Goal: Check status: Check status

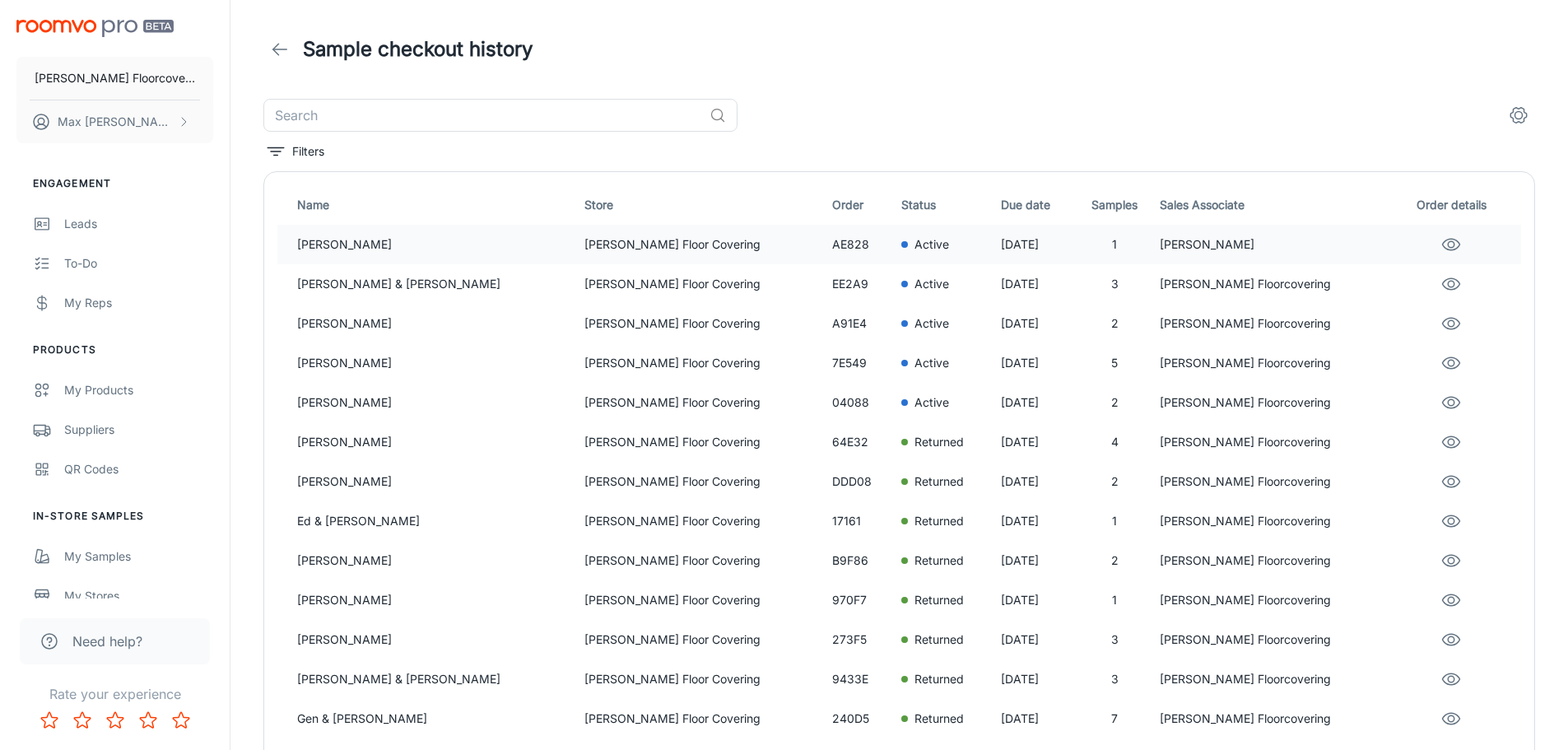
click at [585, 253] on p "[PERSON_NAME] Floor Covering" at bounding box center [702, 245] width 235 height 18
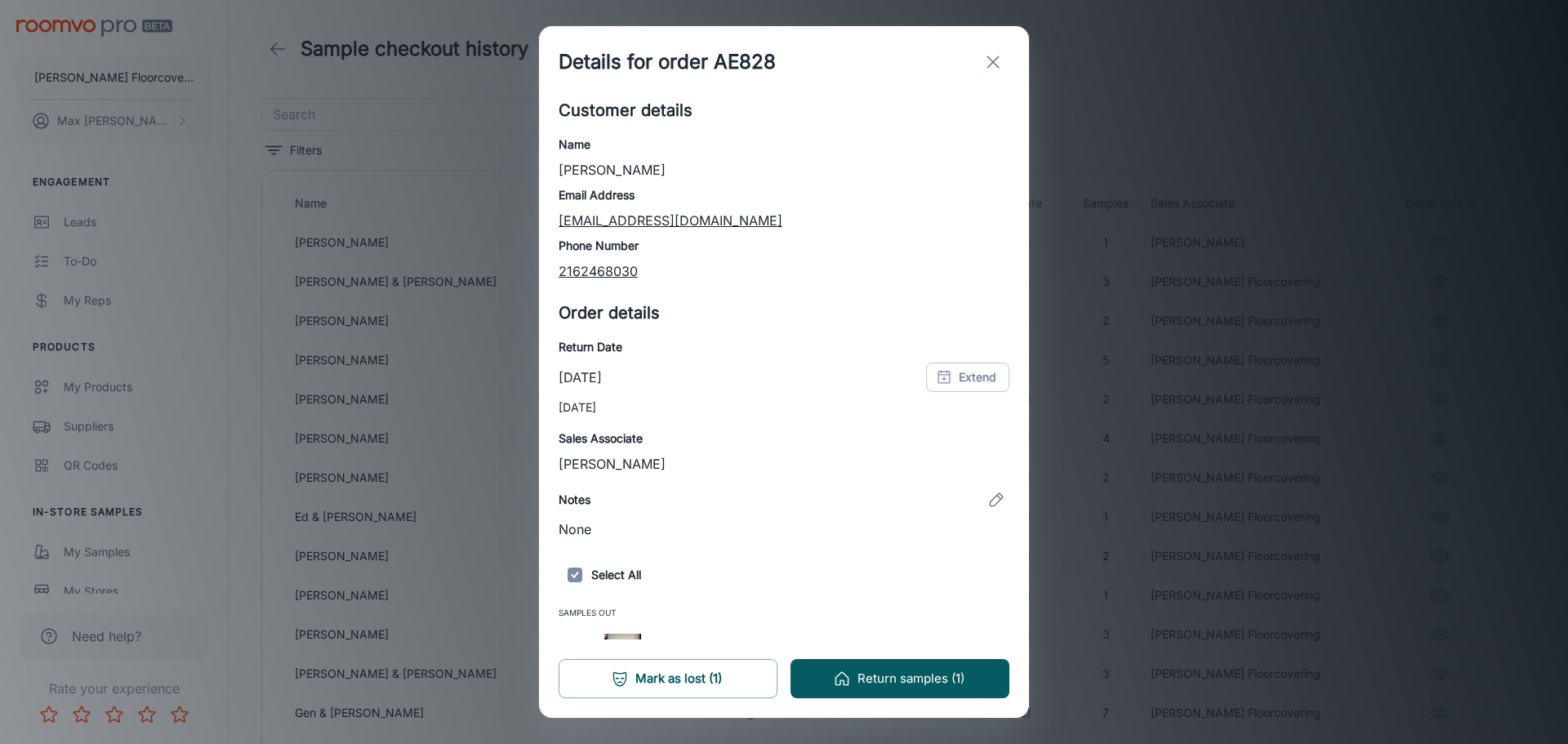
scroll to position [43, 0]
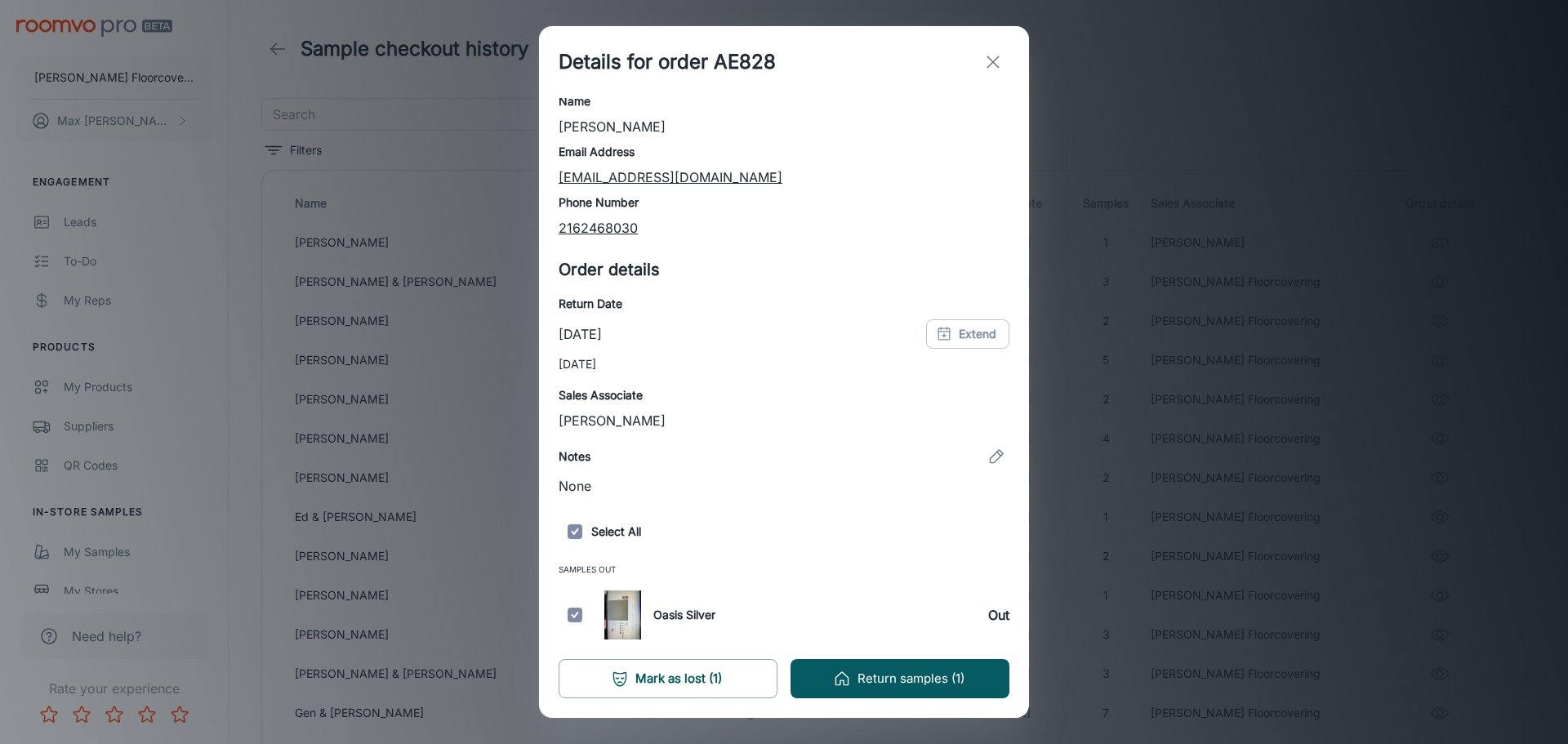
click at [382, 506] on div "Details for order AE828 Customer details Name [PERSON_NAME] Email Address [EMAI…" at bounding box center [784, 372] width 1568 height 744
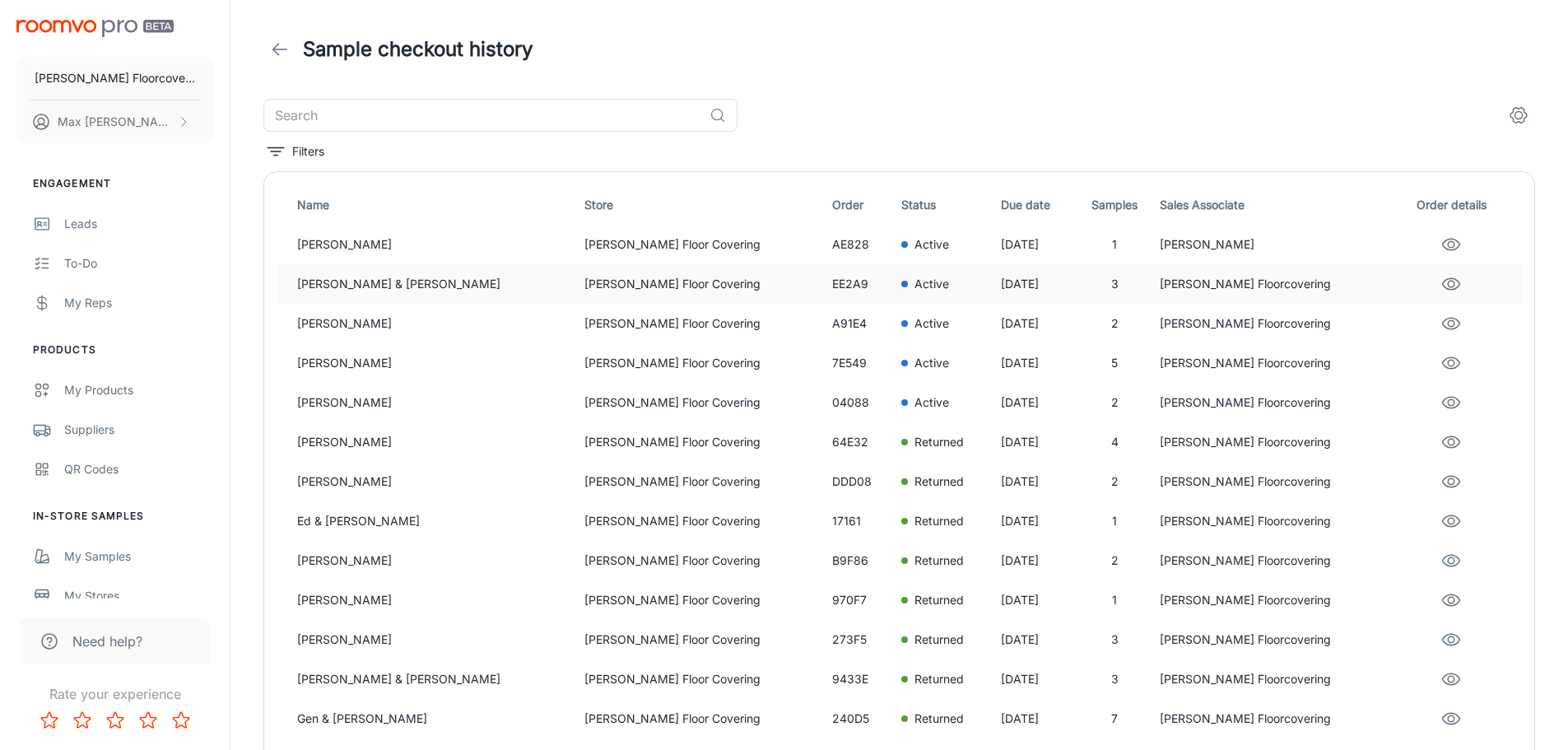
click at [585, 278] on p "[PERSON_NAME] Floor Covering" at bounding box center [702, 284] width 235 height 18
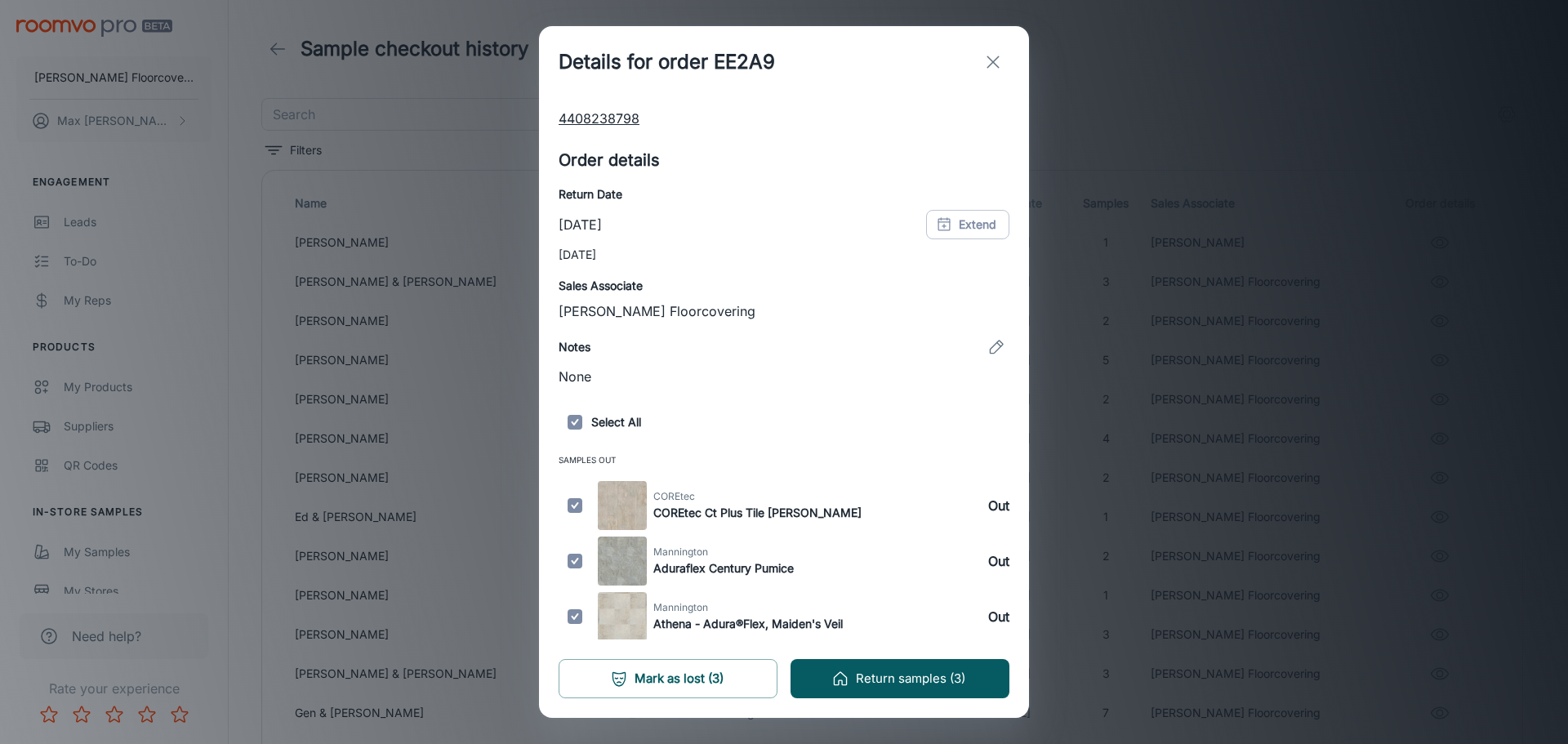
scroll to position [154, 0]
click at [448, 400] on div "Details for order EE2A9 Customer details Name [PERSON_NAME] & [PERSON_NAME] Ema…" at bounding box center [784, 372] width 1568 height 744
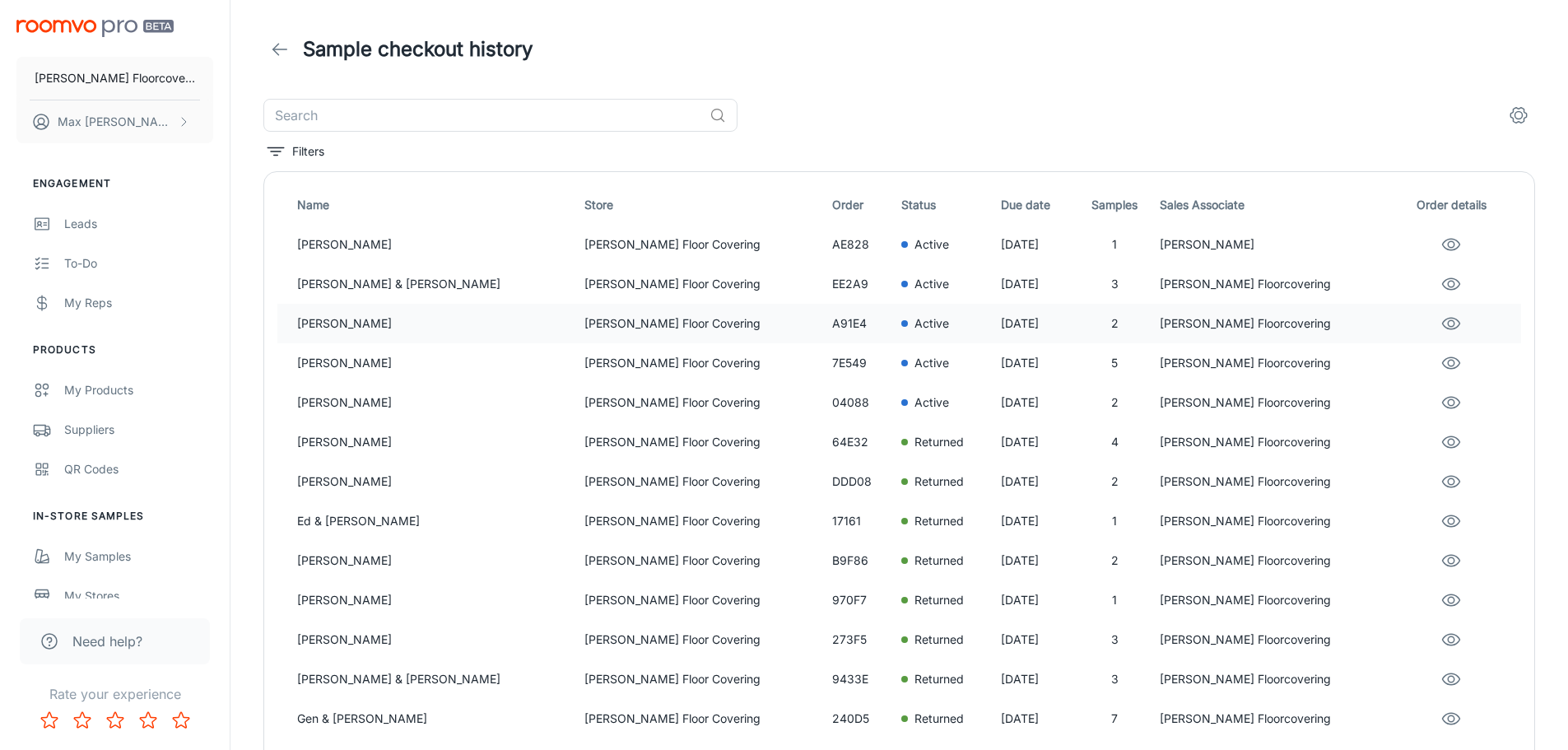
click at [585, 323] on p "[PERSON_NAME] Floor Covering" at bounding box center [702, 323] width 235 height 18
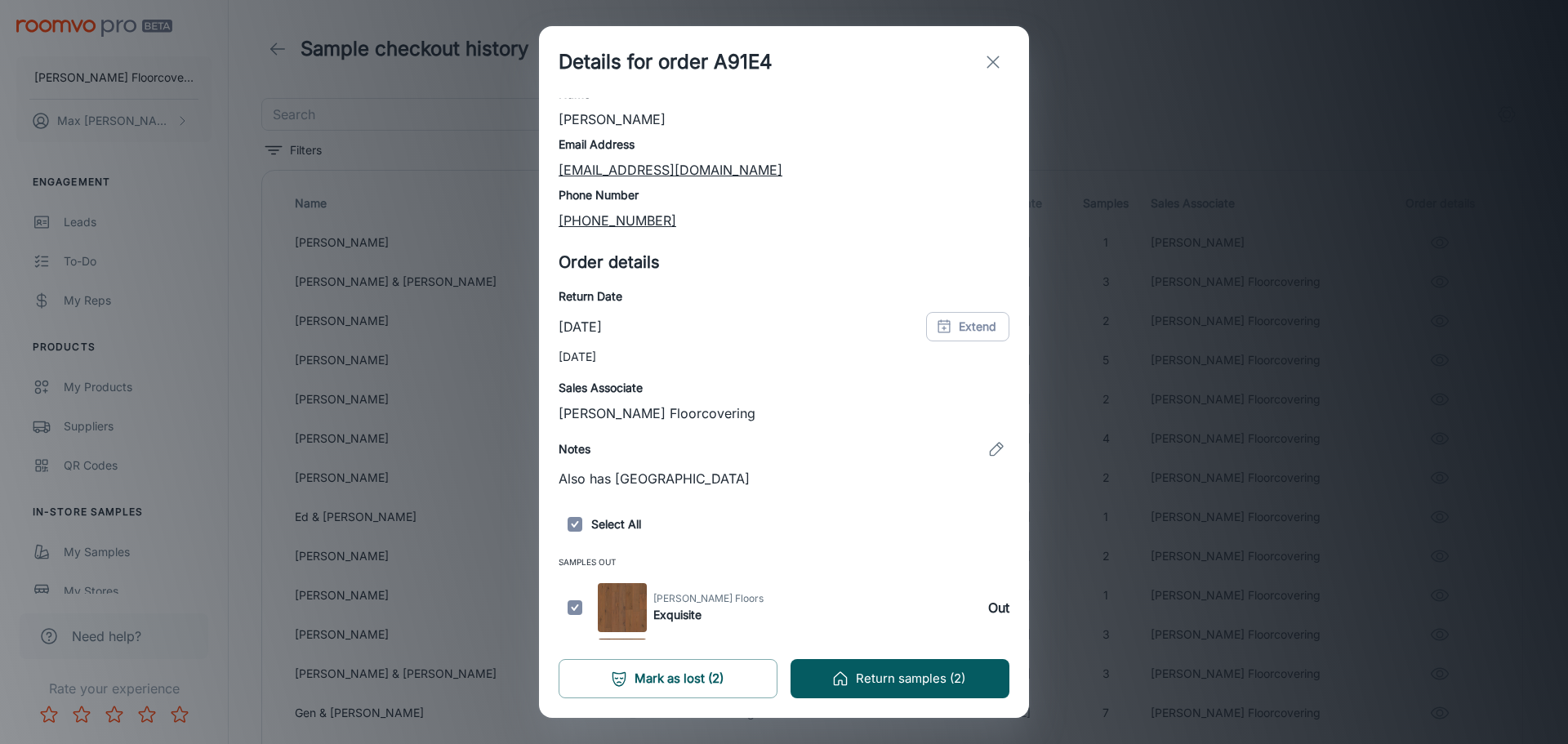
scroll to position [99, 0]
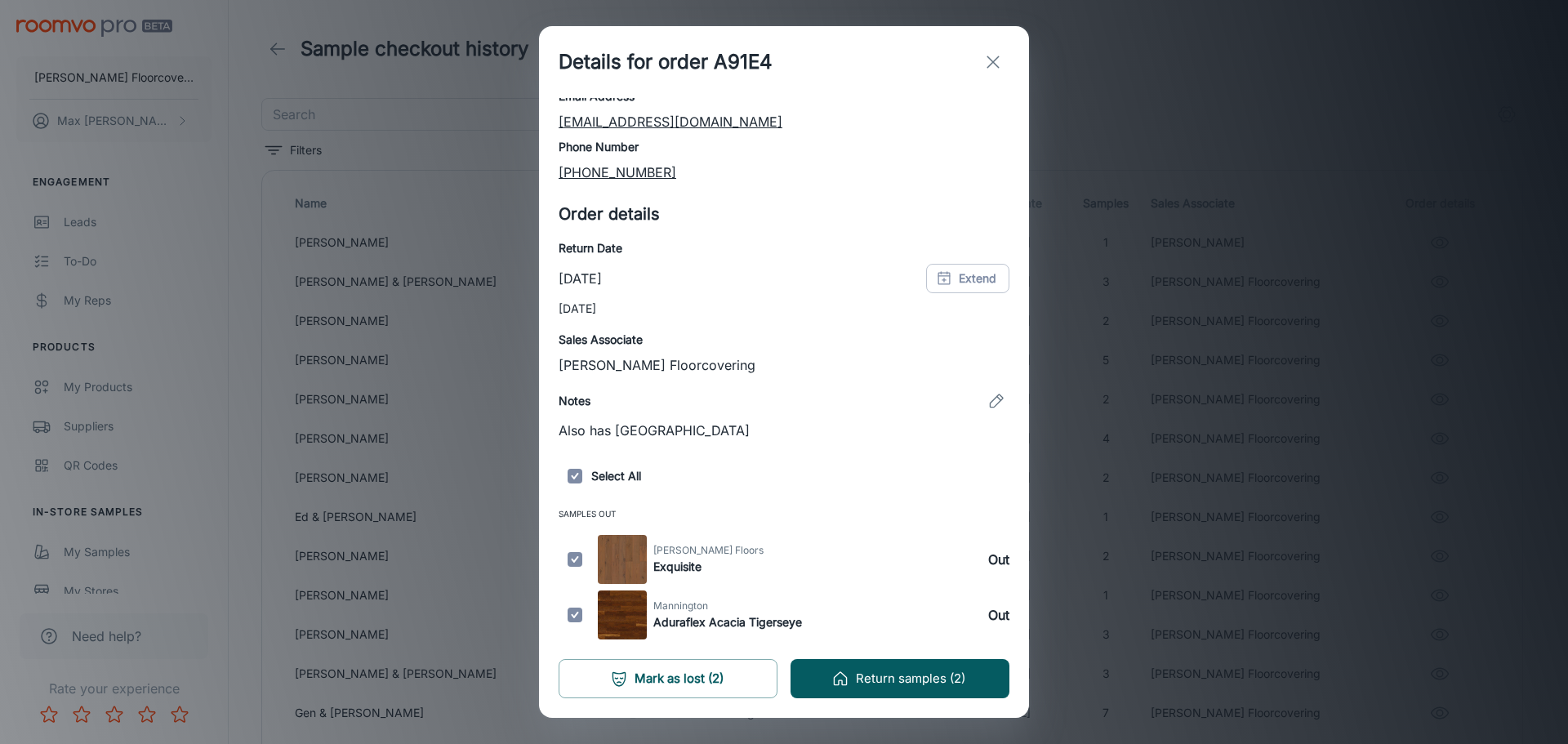
click at [377, 478] on div "Details for order A91E4 Customer details Name [PERSON_NAME] Email Address [EMAI…" at bounding box center [784, 372] width 1568 height 744
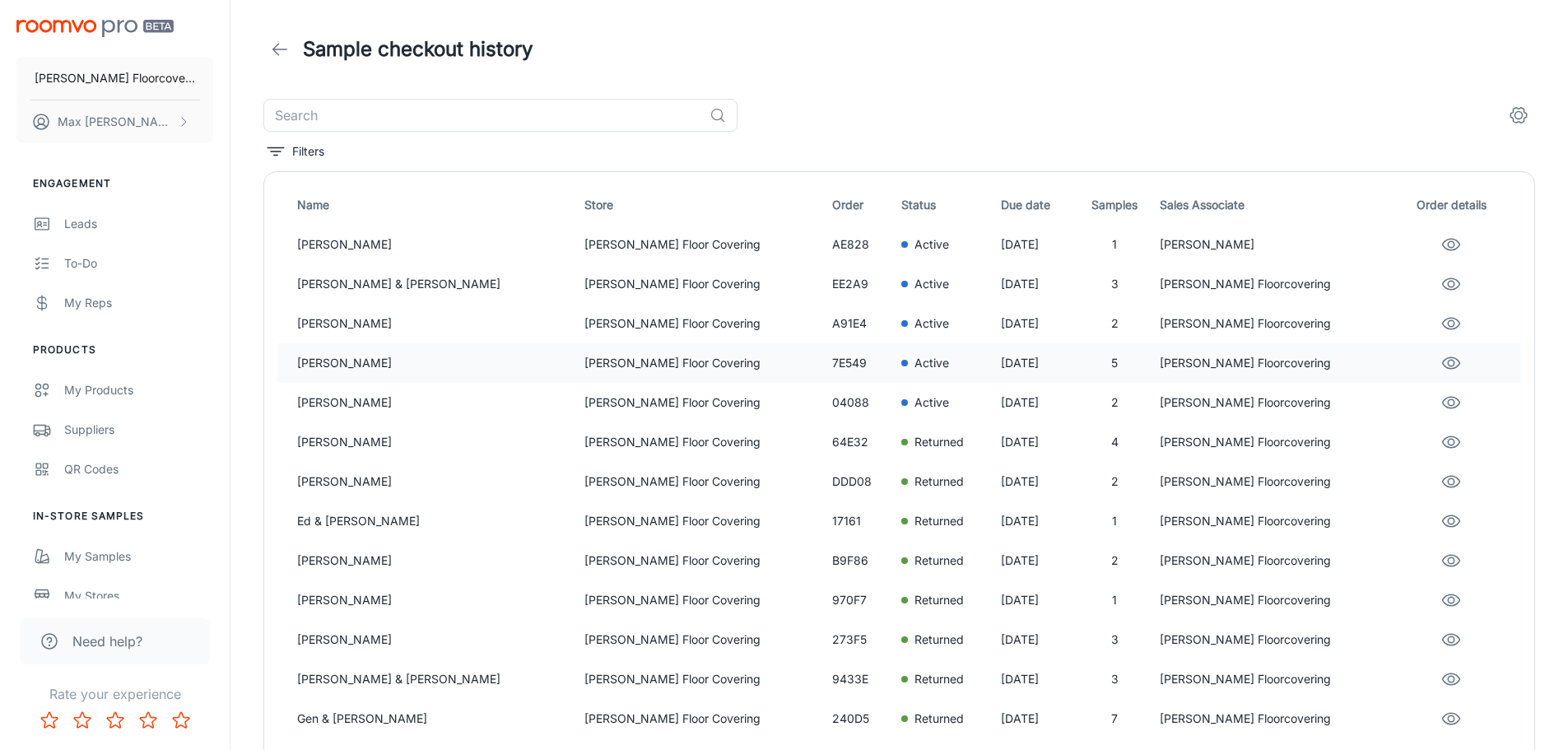
click at [585, 371] on p "[PERSON_NAME] Floor Covering" at bounding box center [702, 363] width 235 height 18
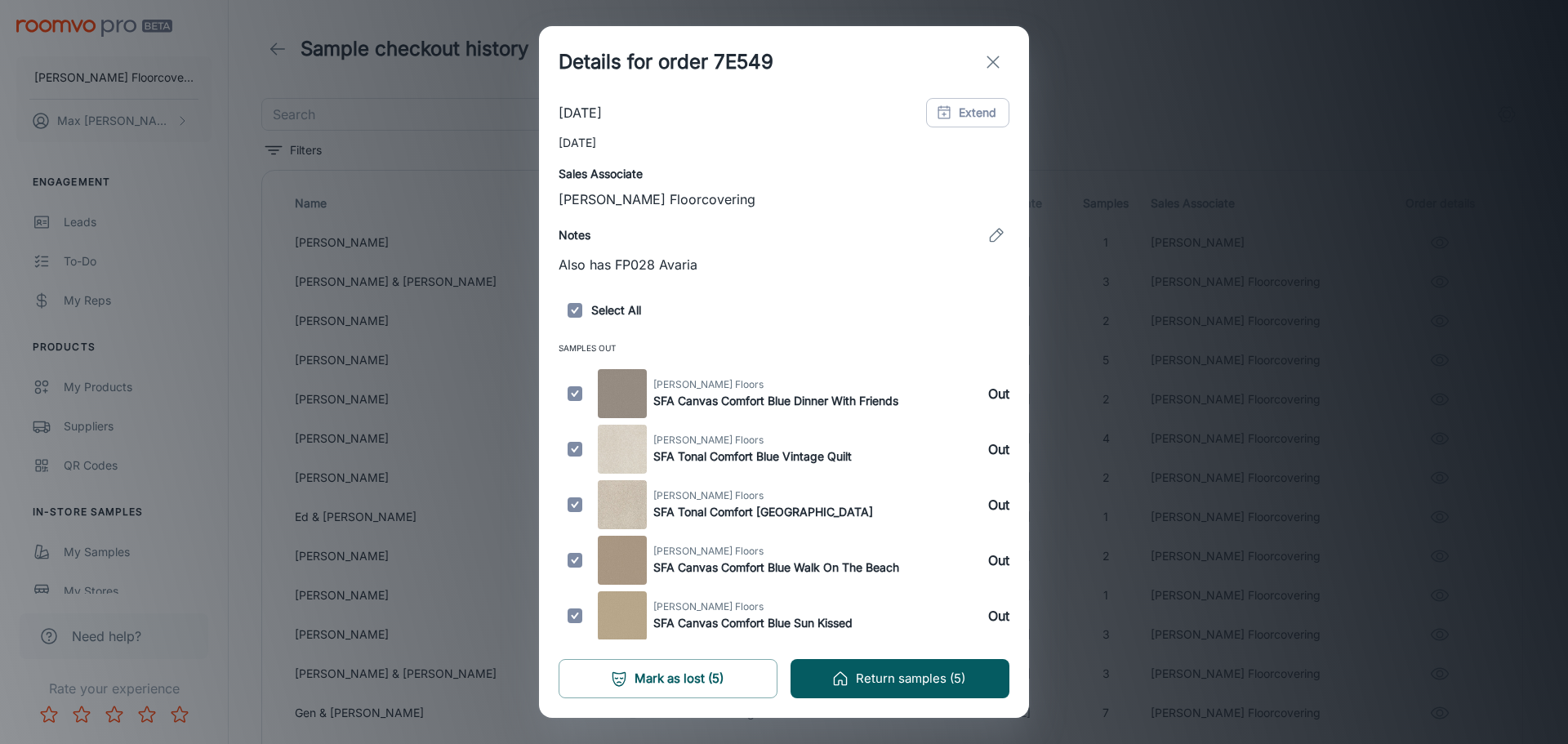
scroll to position [266, 0]
click at [438, 407] on div "Details for order 7E549 Customer details Name [PERSON_NAME] Email Address [EMAI…" at bounding box center [784, 372] width 1568 height 744
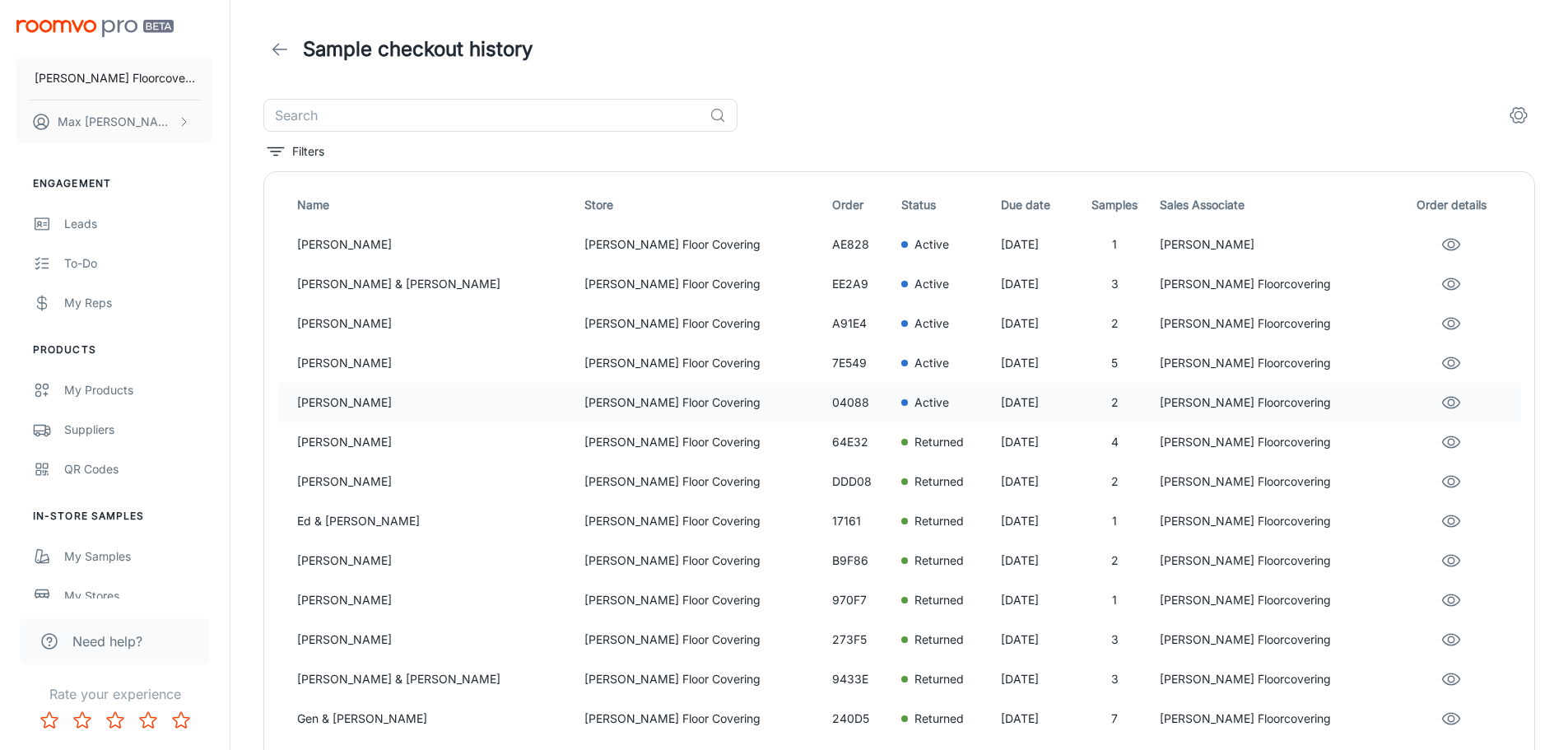
click at [585, 401] on p "[PERSON_NAME] Floor Covering" at bounding box center [702, 402] width 235 height 18
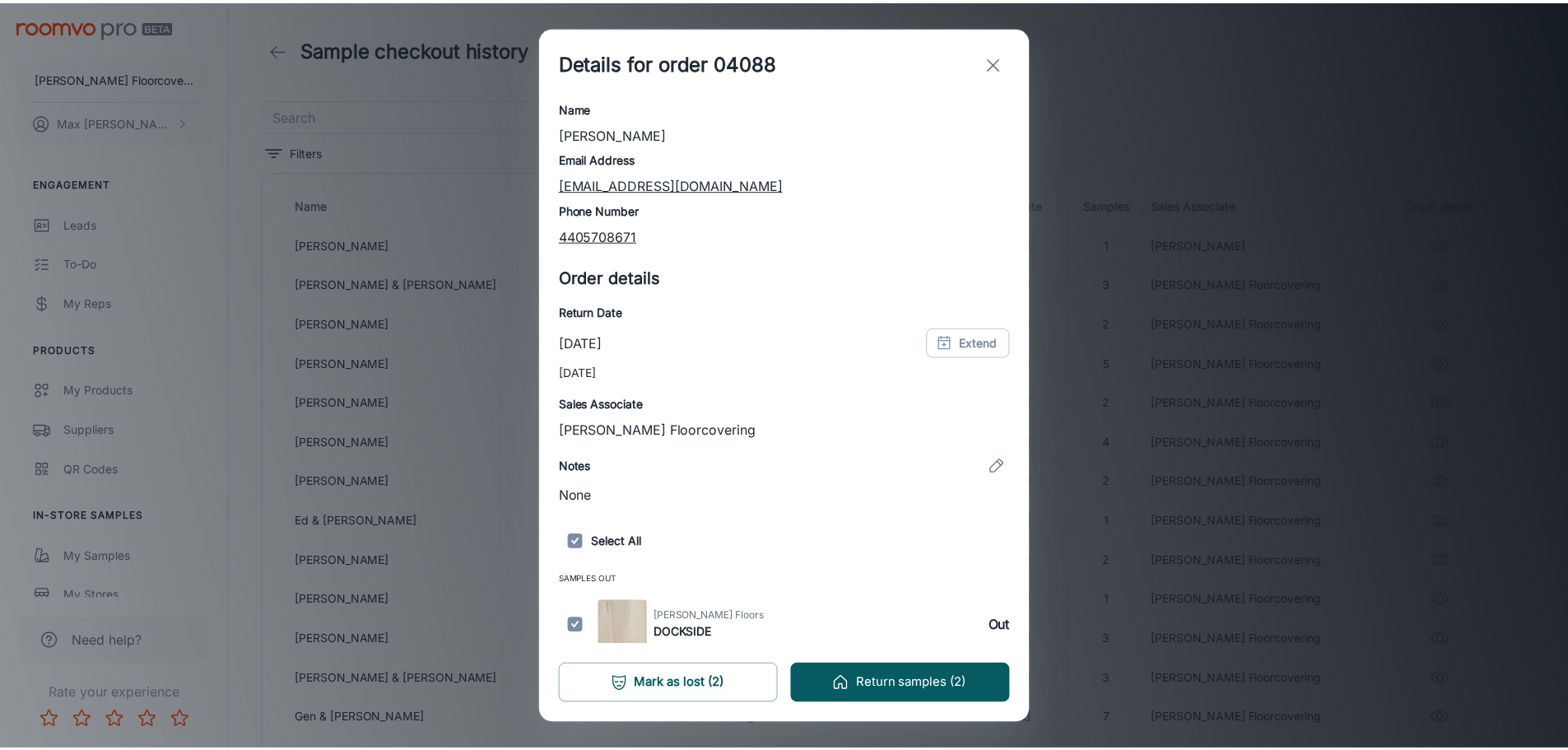
scroll to position [100, 0]
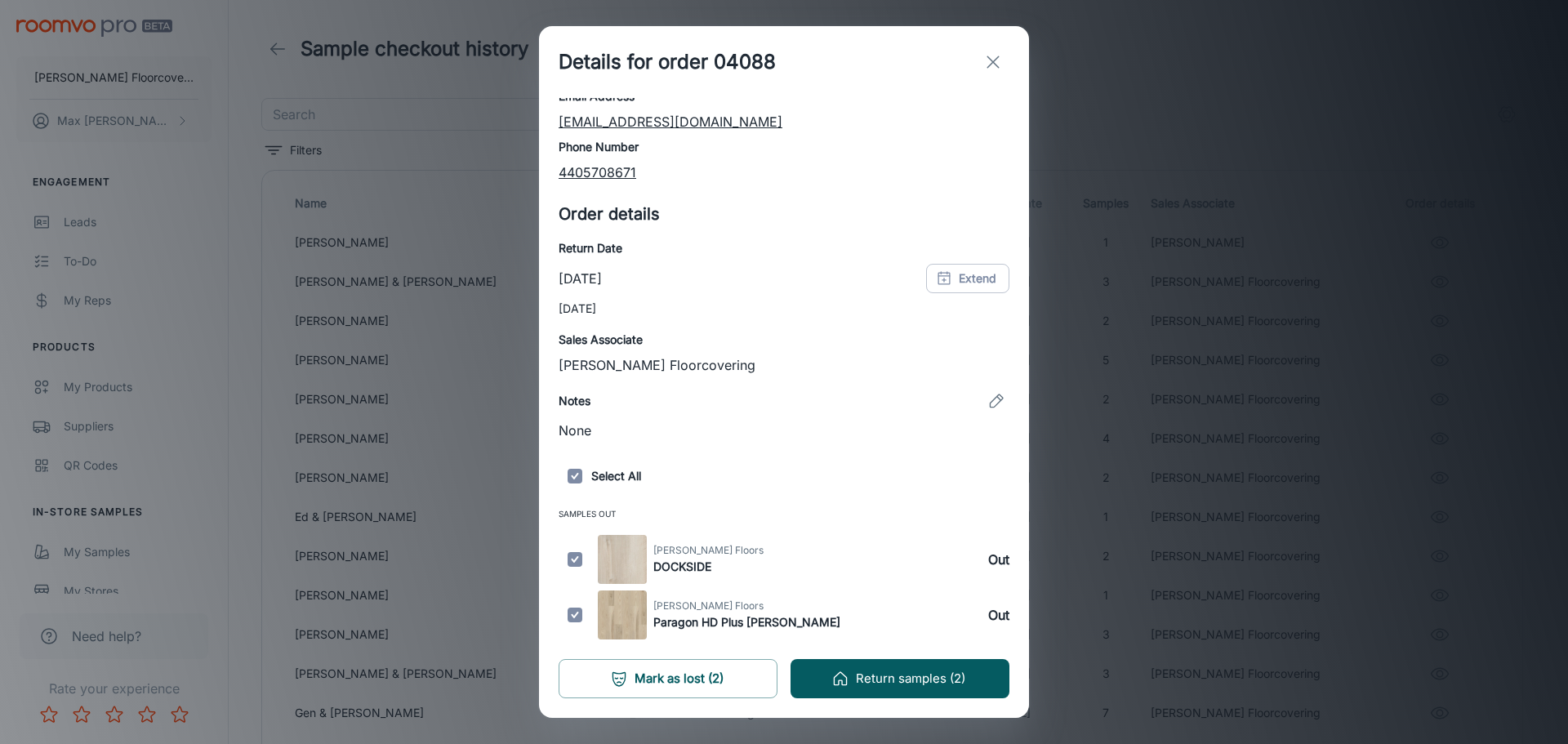
click at [429, 396] on div "Details for order 04088 Customer details Name [PERSON_NAME] Email Address [EMAI…" at bounding box center [784, 372] width 1568 height 744
